Goal: Transaction & Acquisition: Purchase product/service

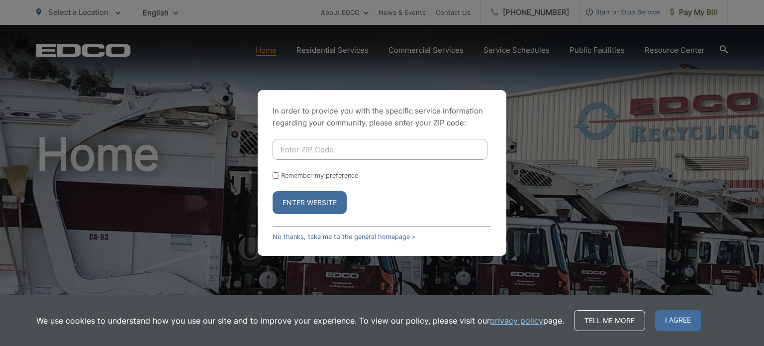
click at [336, 146] on input "Enter ZIP Code" at bounding box center [380, 149] width 215 height 21
type input "92019"
click at [316, 204] on button "Enter Website" at bounding box center [310, 202] width 74 height 23
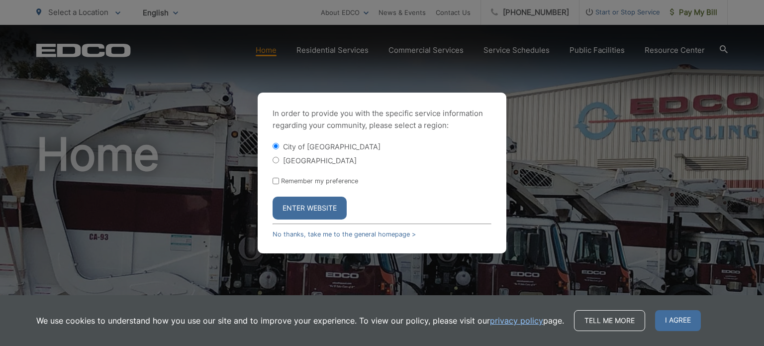
click at [316, 204] on button "Enter Website" at bounding box center [310, 208] width 74 height 23
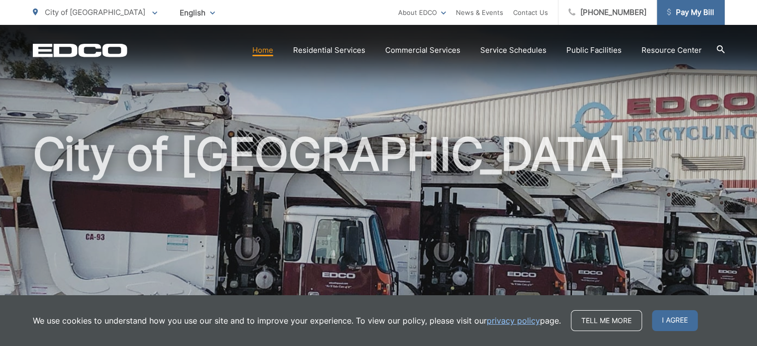
click at [681, 11] on span "Pay My Bill" at bounding box center [690, 12] width 47 height 12
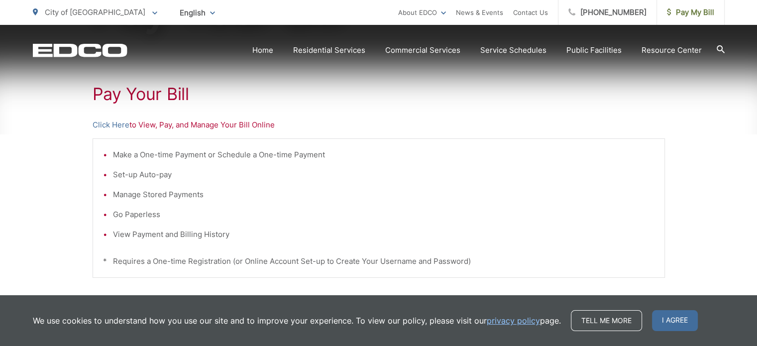
scroll to position [199, 0]
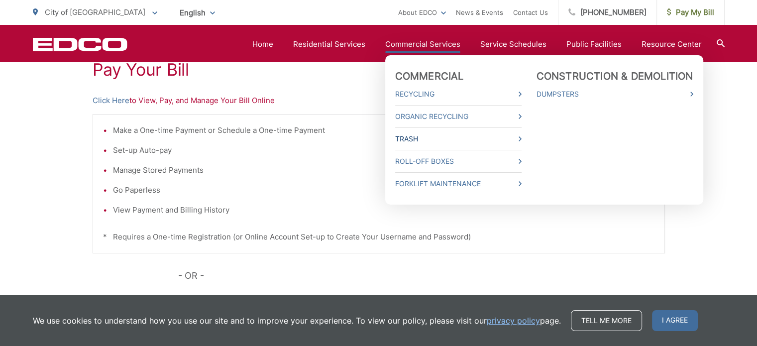
click at [465, 139] on link "Trash" at bounding box center [458, 139] width 126 height 12
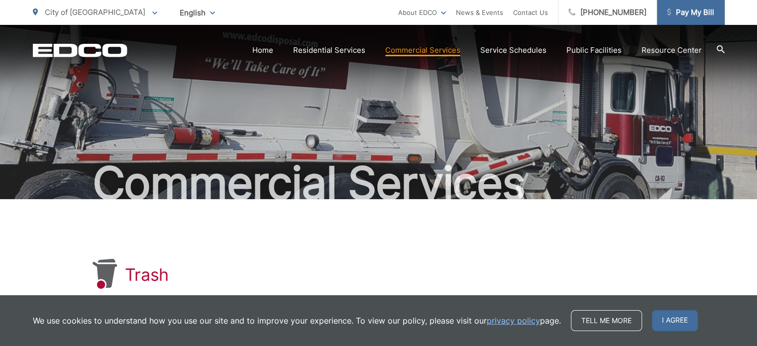
click at [700, 13] on span "Pay My Bill" at bounding box center [690, 12] width 47 height 12
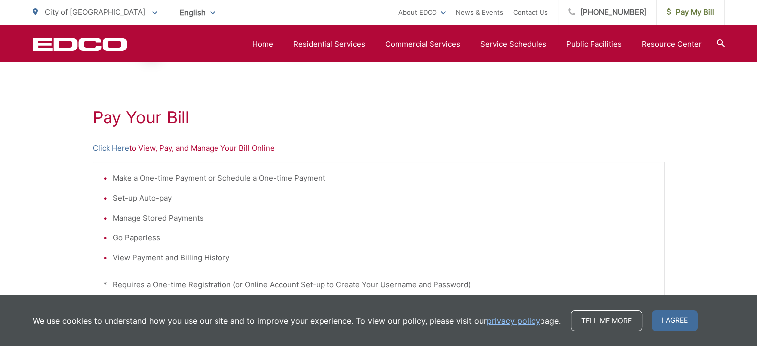
scroll to position [149, 0]
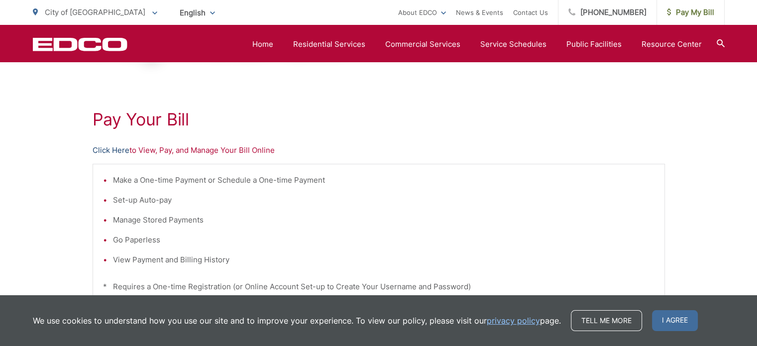
click at [114, 151] on link "Click Here" at bounding box center [111, 150] width 37 height 12
click at [264, 41] on link "Home" at bounding box center [262, 44] width 21 height 12
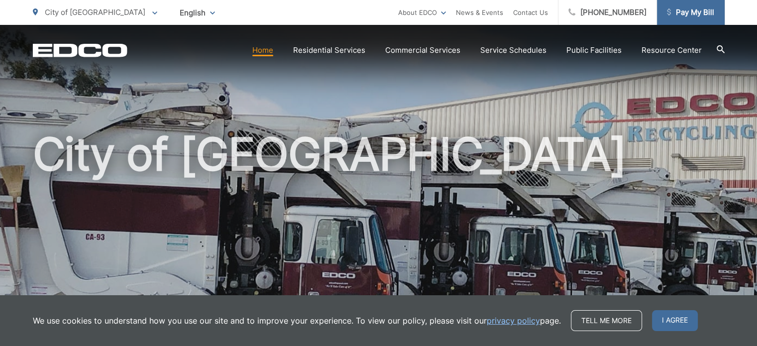
click at [684, 17] on span "Pay My Bill" at bounding box center [690, 12] width 47 height 12
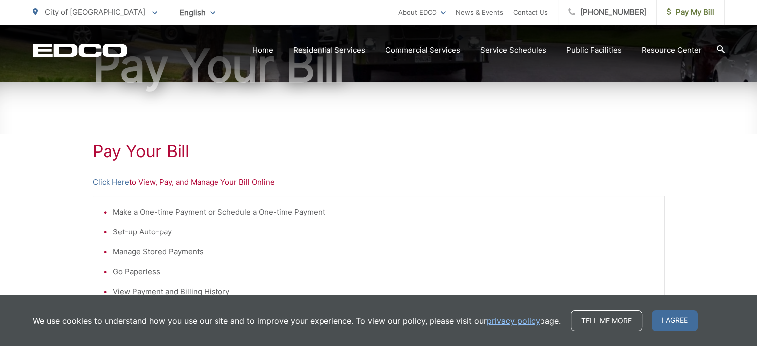
scroll to position [149, 0]
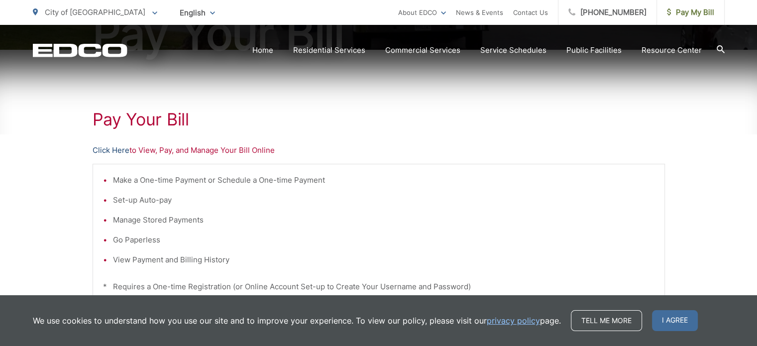
click at [115, 151] on link "Click Here" at bounding box center [111, 150] width 37 height 12
click at [681, 22] on link "Pay My Bill" at bounding box center [691, 12] width 68 height 25
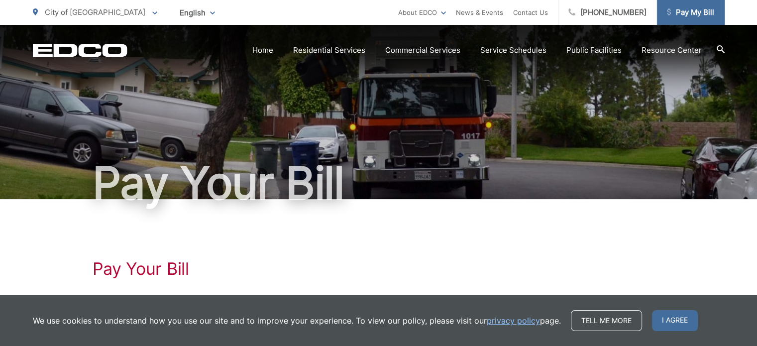
click at [683, 13] on span "Pay My Bill" at bounding box center [690, 12] width 47 height 12
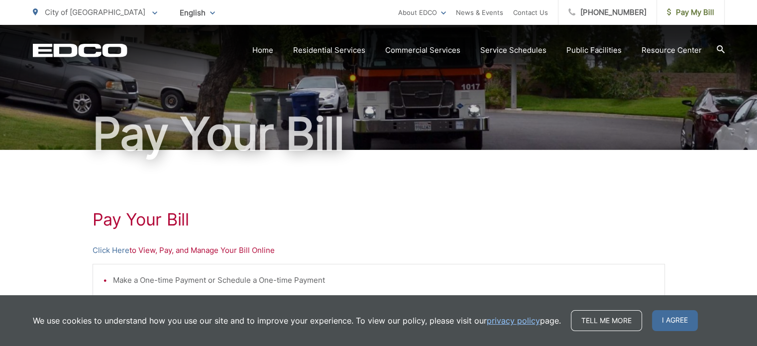
scroll to position [50, 0]
click at [120, 249] on link "Click Here" at bounding box center [111, 250] width 37 height 12
